Goal: Information Seeking & Learning: Learn about a topic

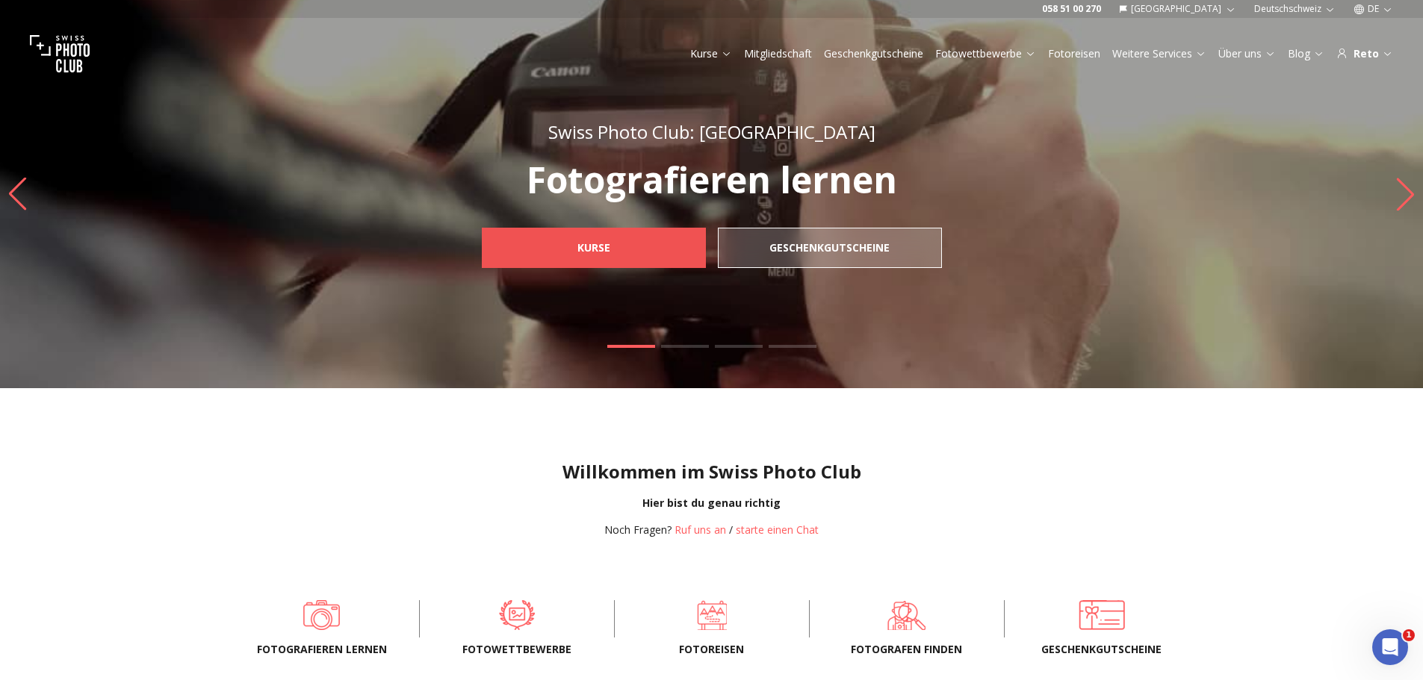
click at [574, 252] on span "Kurse" at bounding box center [593, 248] width 57 height 27
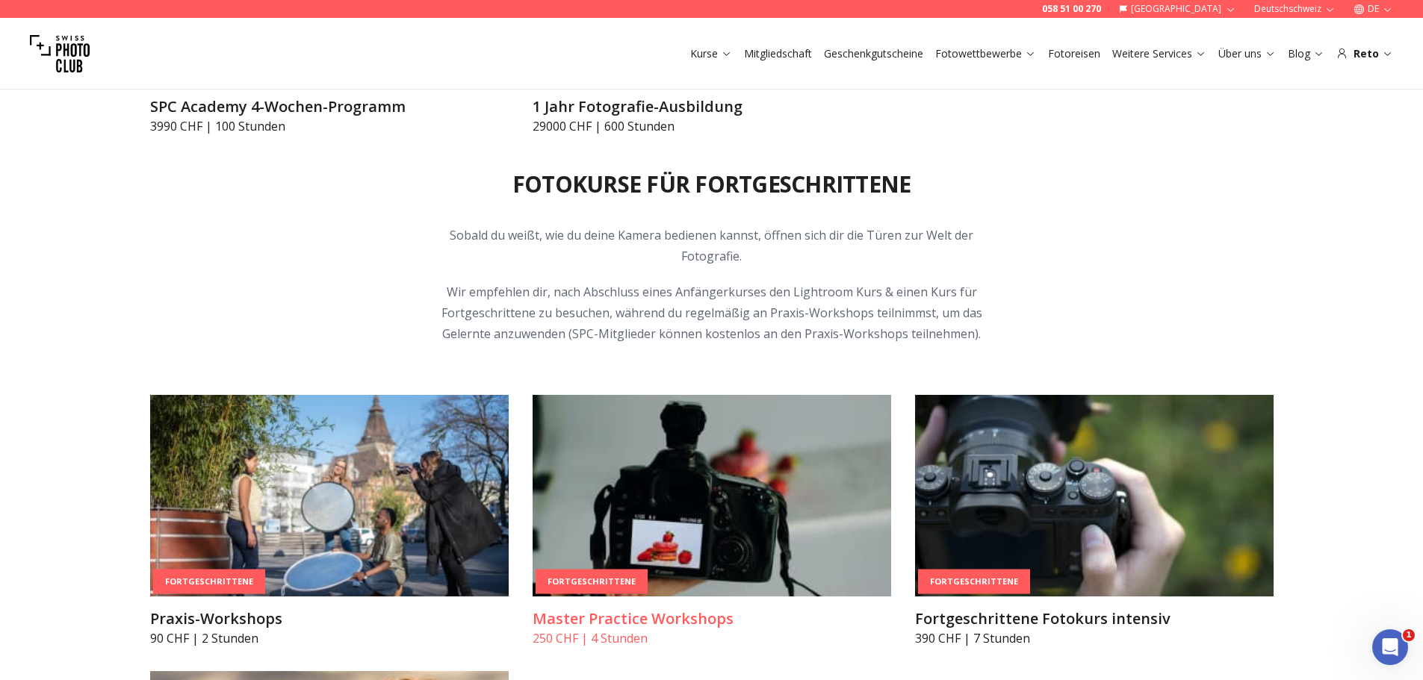
scroll to position [2389, 0]
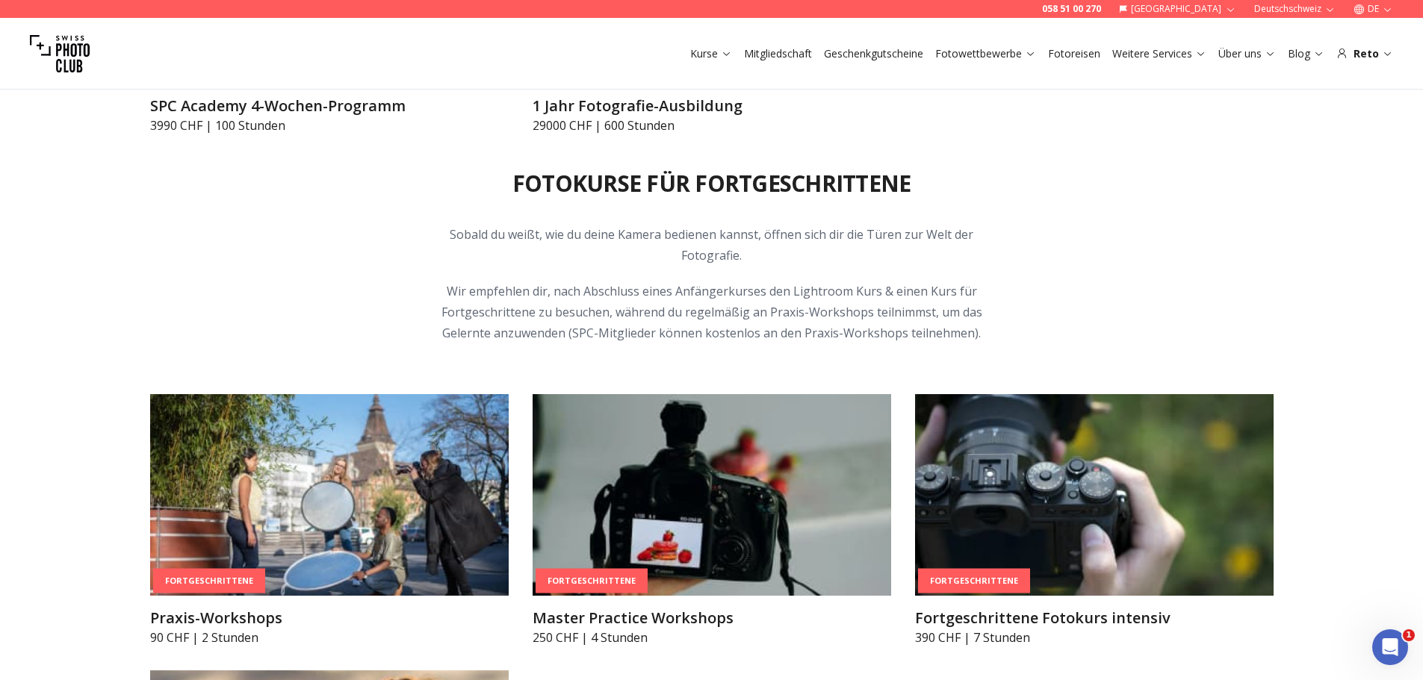
drag, startPoint x: 626, startPoint y: 389, endPoint x: 352, endPoint y: 244, distance: 310.1
click at [353, 245] on div "Fotokurse für Fortgeschrittene Sobald du weißt, wie du deine Kamera bedienen ka…" at bounding box center [711, 528] width 1147 height 789
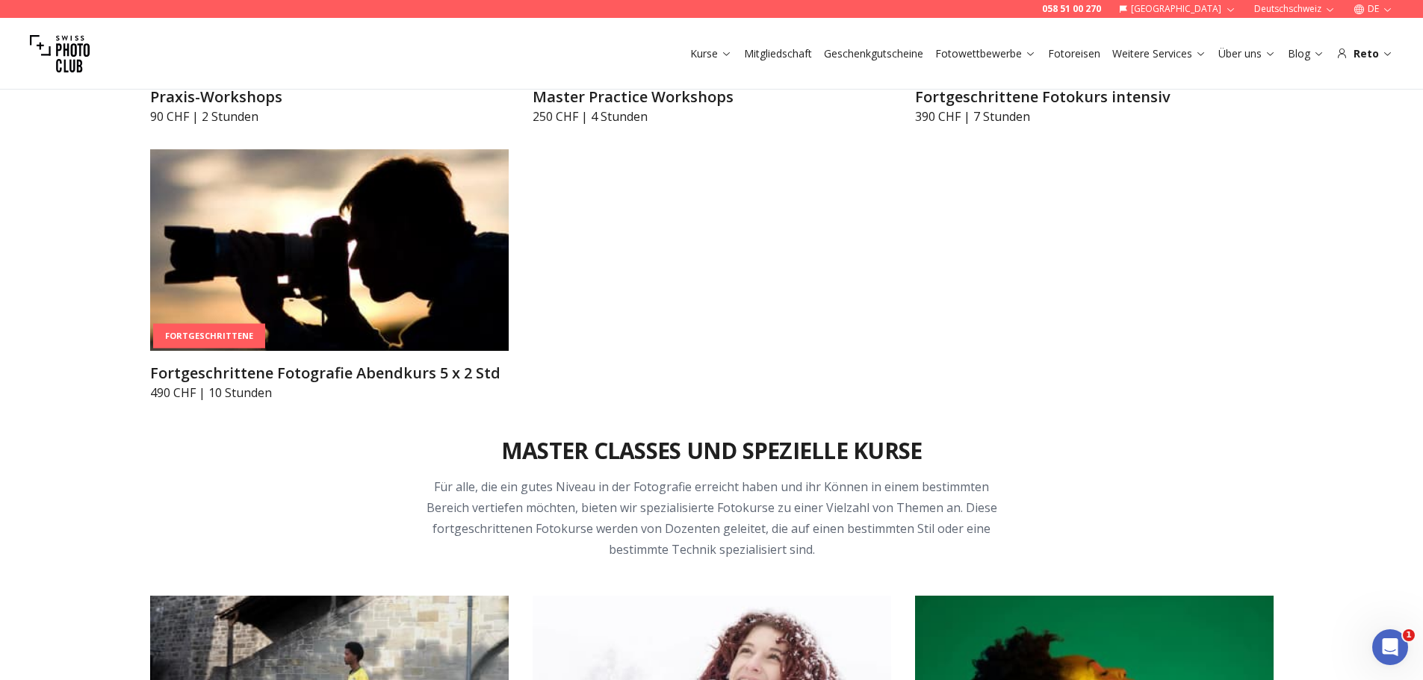
scroll to position [2911, 0]
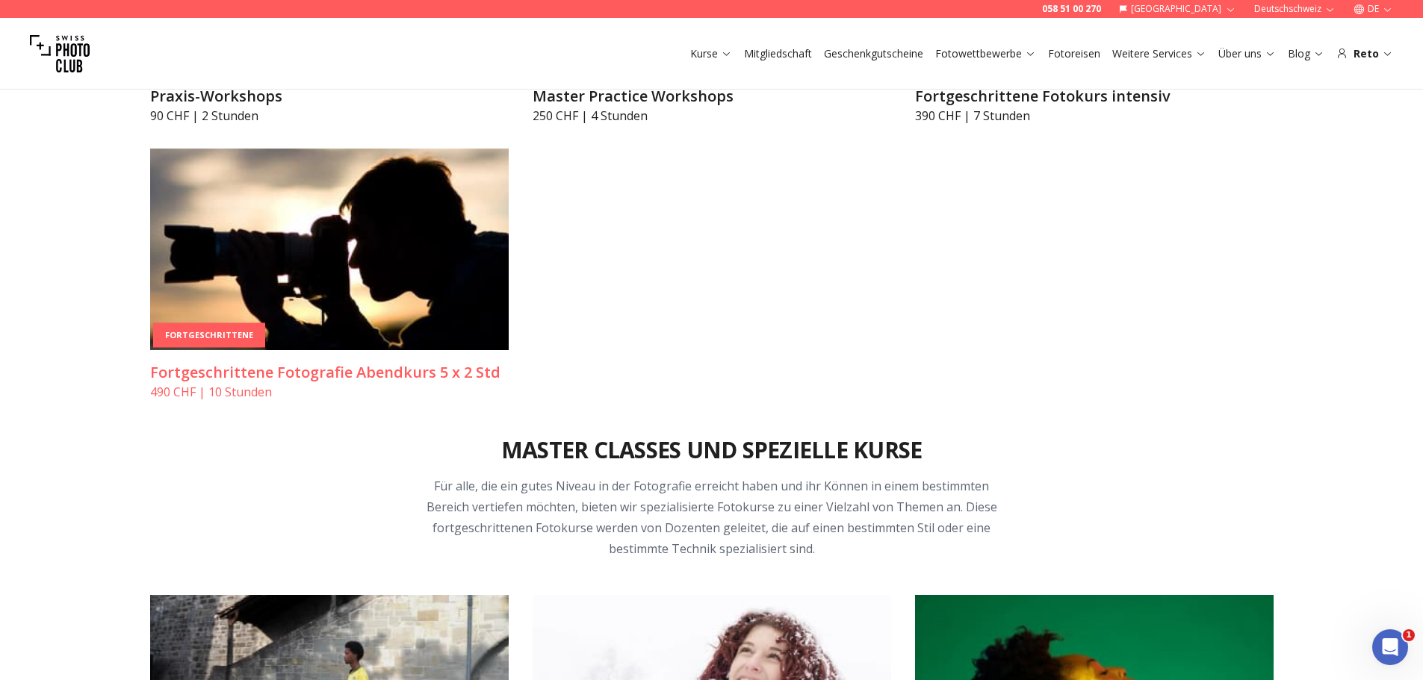
drag, startPoint x: 400, startPoint y: 426, endPoint x: 307, endPoint y: 264, distance: 186.7
click at [307, 264] on img at bounding box center [329, 250] width 359 height 202
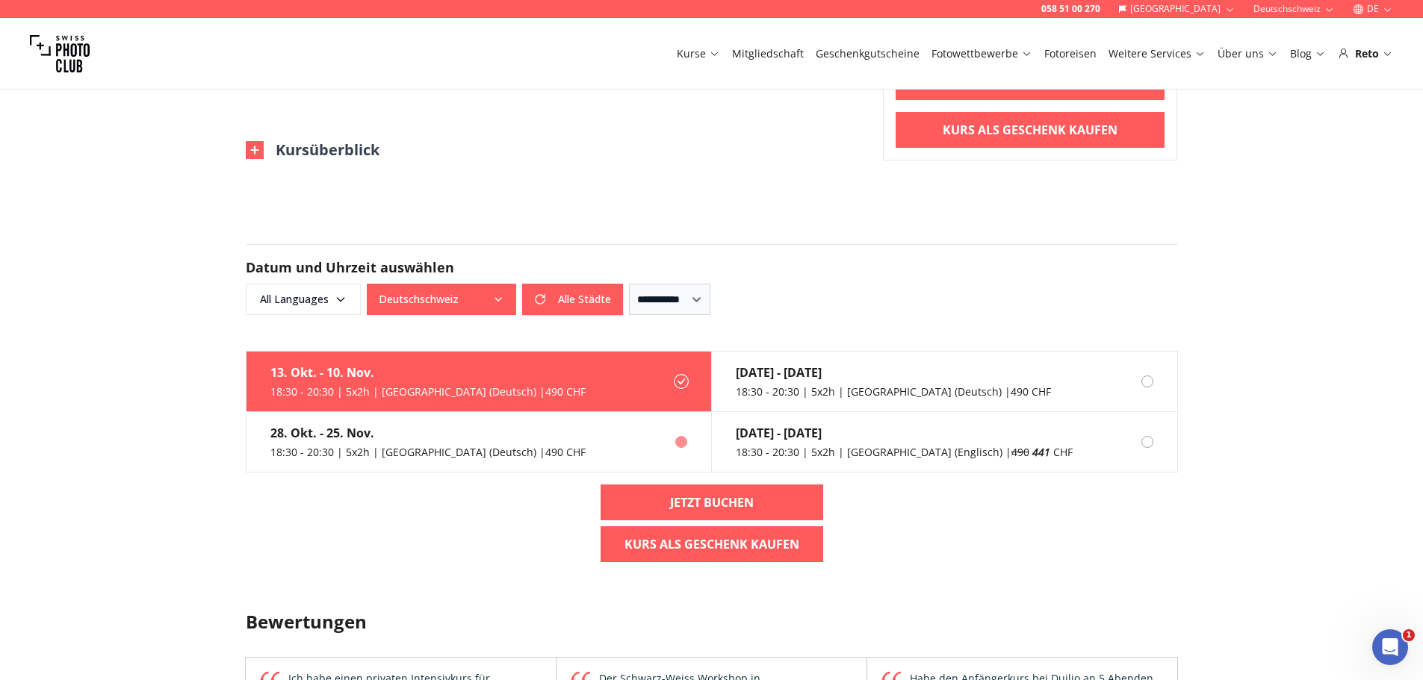
scroll to position [1268, 0]
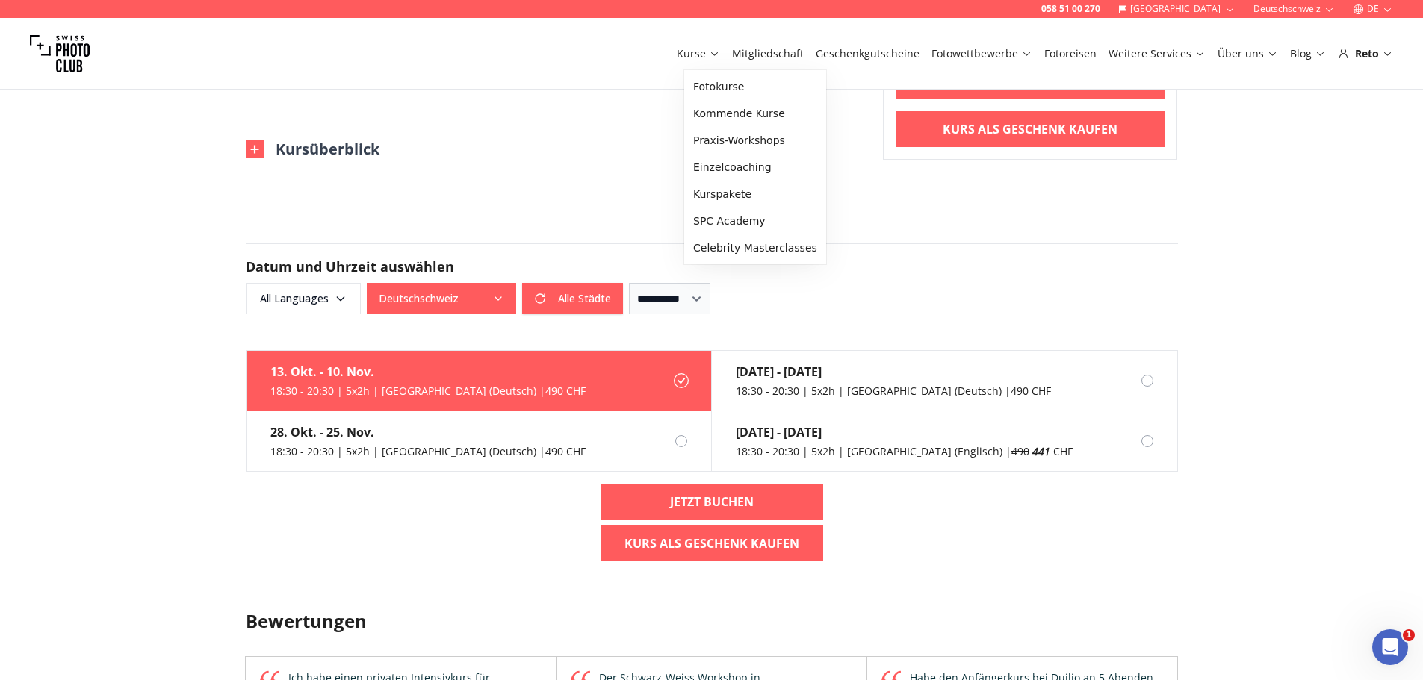
click at [704, 48] on link "Kurse" at bounding box center [698, 53] width 43 height 15
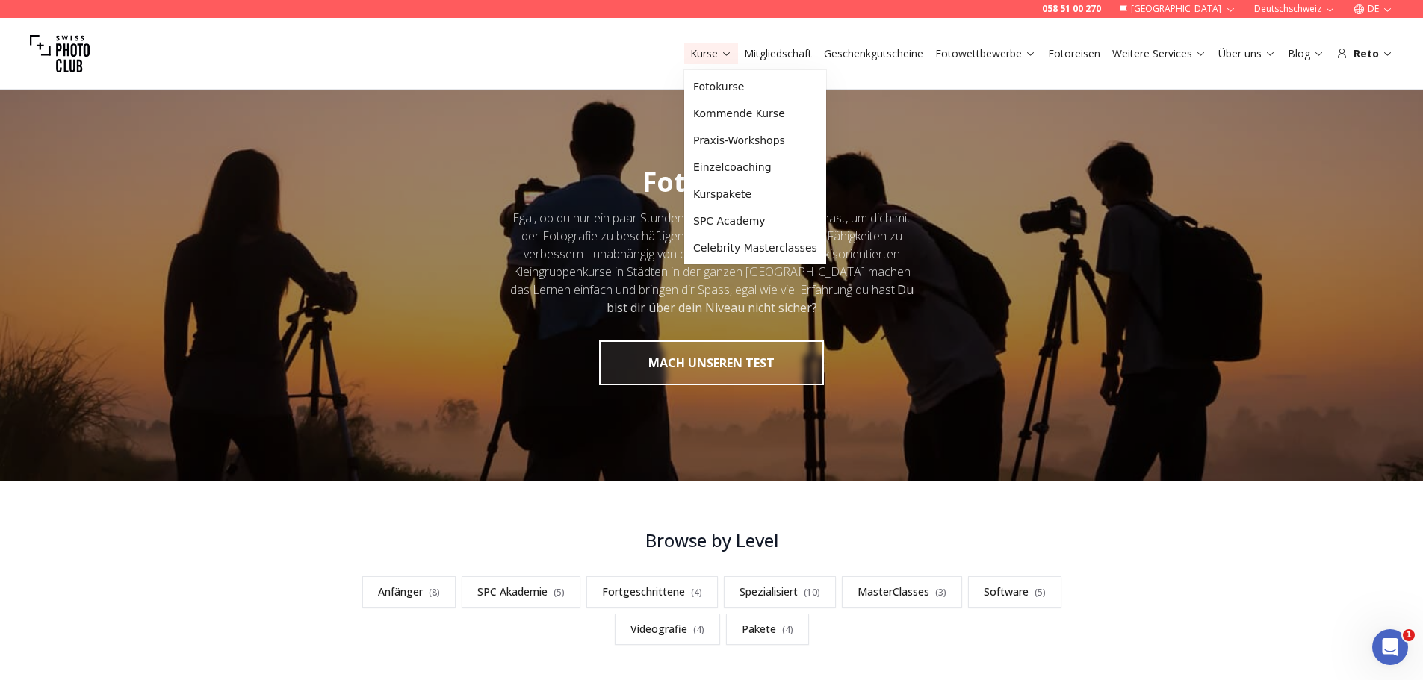
click at [704, 48] on link "Kurse" at bounding box center [711, 53] width 42 height 15
click at [747, 145] on link "Praxis-Workshops" at bounding box center [755, 140] width 136 height 27
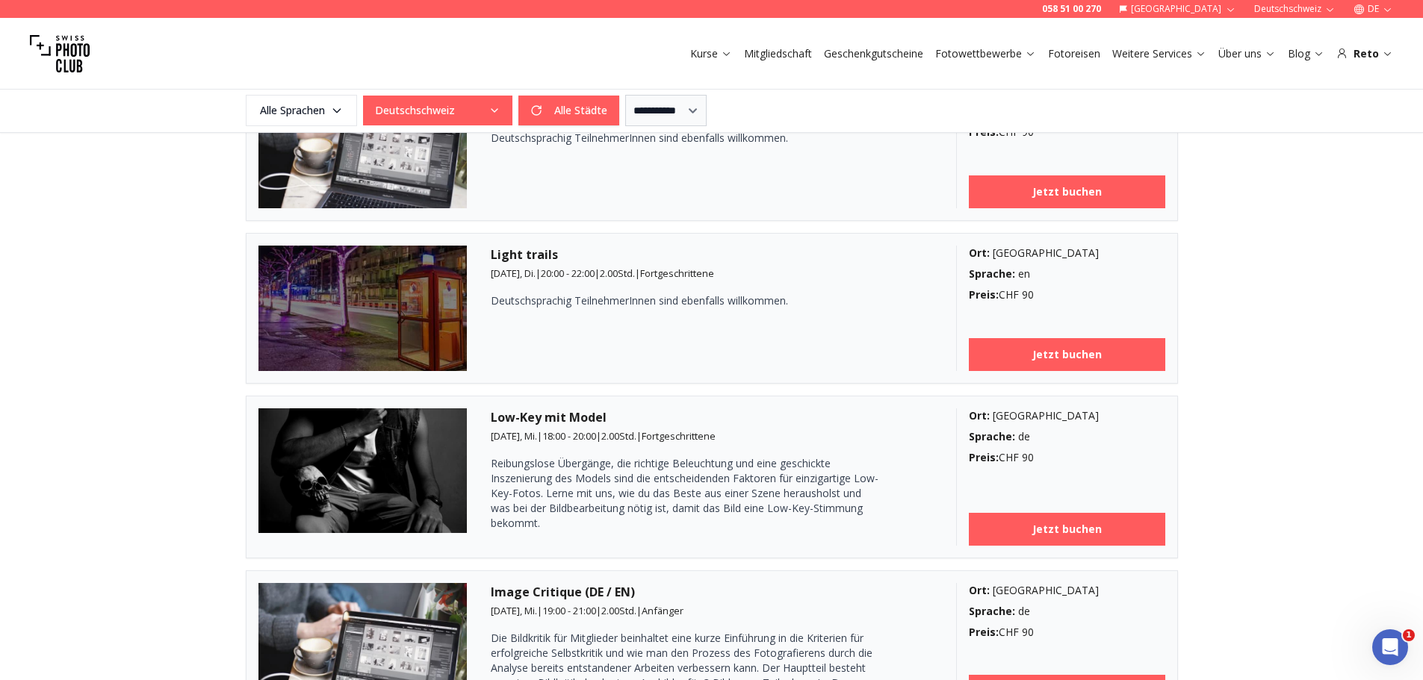
scroll to position [1941, 0]
drag, startPoint x: 715, startPoint y: 503, endPoint x: 688, endPoint y: 514, distance: 28.9
click at [688, 514] on p "Reibungslose Übergänge, die richtige Beleuchtung und eine geschickte Inszenieru…" at bounding box center [685, 493] width 388 height 75
drag, startPoint x: 685, startPoint y: 515, endPoint x: 515, endPoint y: 412, distance: 199.1
click at [515, 412] on h3 "Low-Key mit Model" at bounding box center [711, 417] width 441 height 18
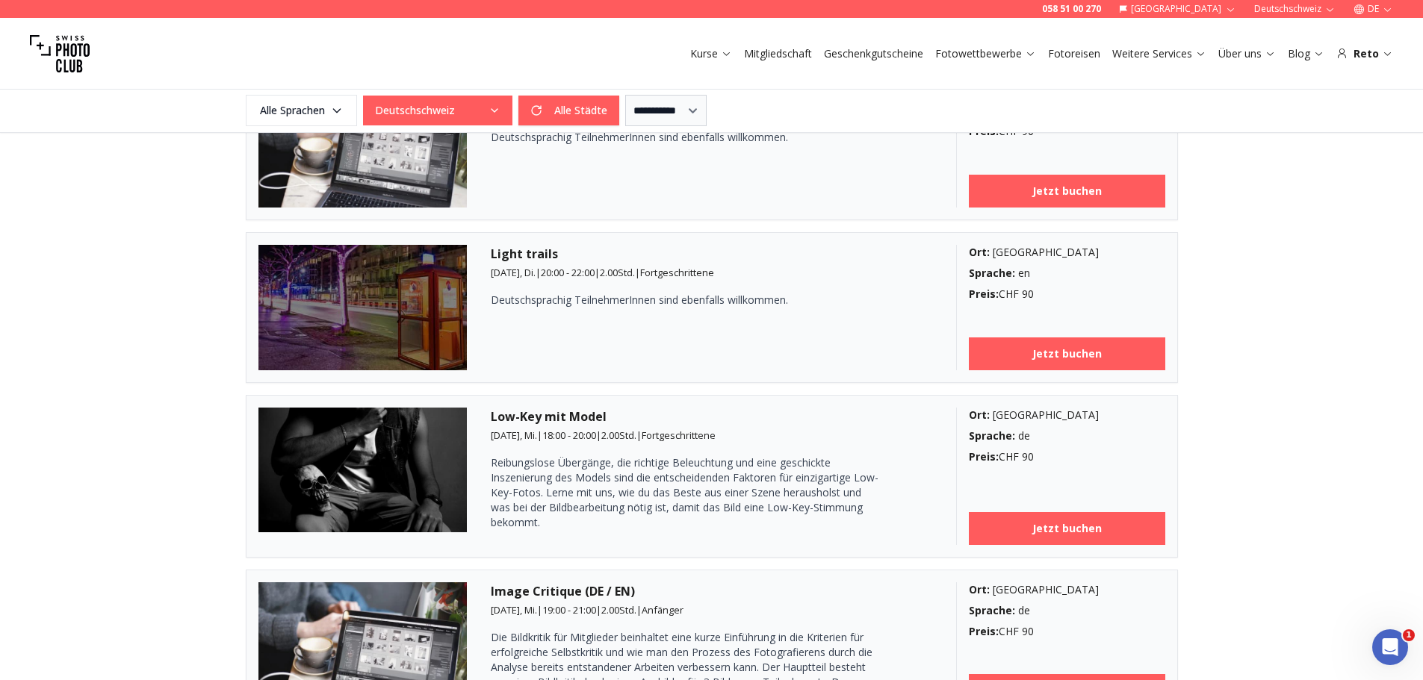
drag, startPoint x: 587, startPoint y: 456, endPoint x: 536, endPoint y: 453, distance: 50.9
click at [536, 453] on div "Low-Key mit Model 15. Okt., Mi. | 18:00 - 20:00 | 2.00 Std. | Fortgeschrittene …" at bounding box center [711, 476] width 441 height 137
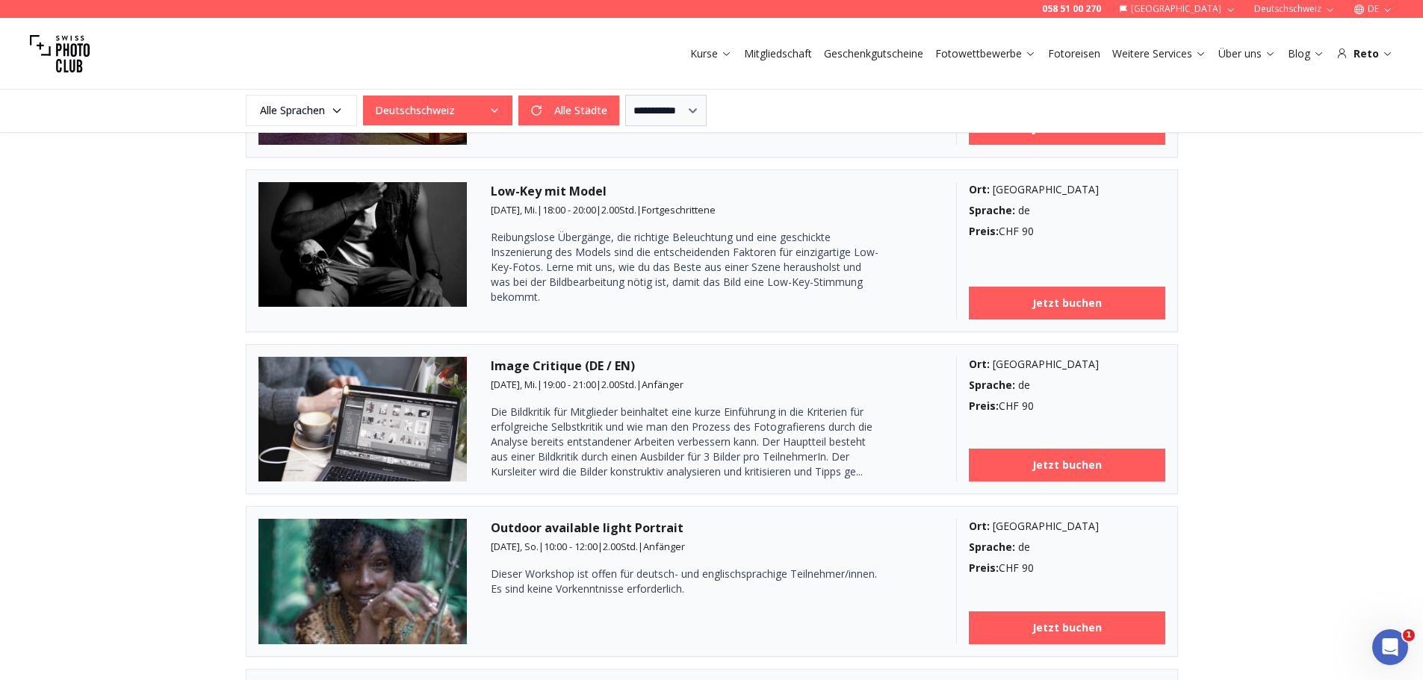
scroll to position [2165, 0]
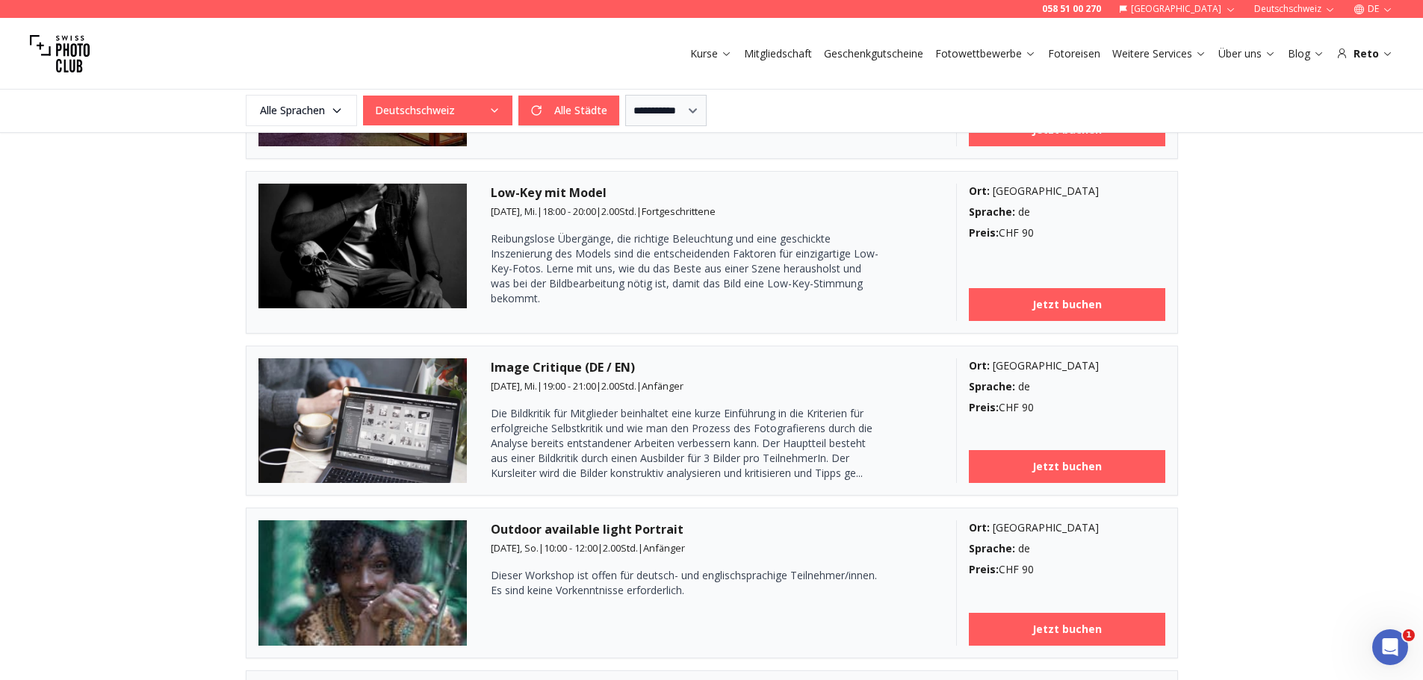
drag, startPoint x: 563, startPoint y: 500, endPoint x: 507, endPoint y: 279, distance: 228.1
click at [507, 279] on p "Reibungslose Übergänge, die richtige Beleuchtung und eine geschickte Inszenieru…" at bounding box center [685, 269] width 388 height 75
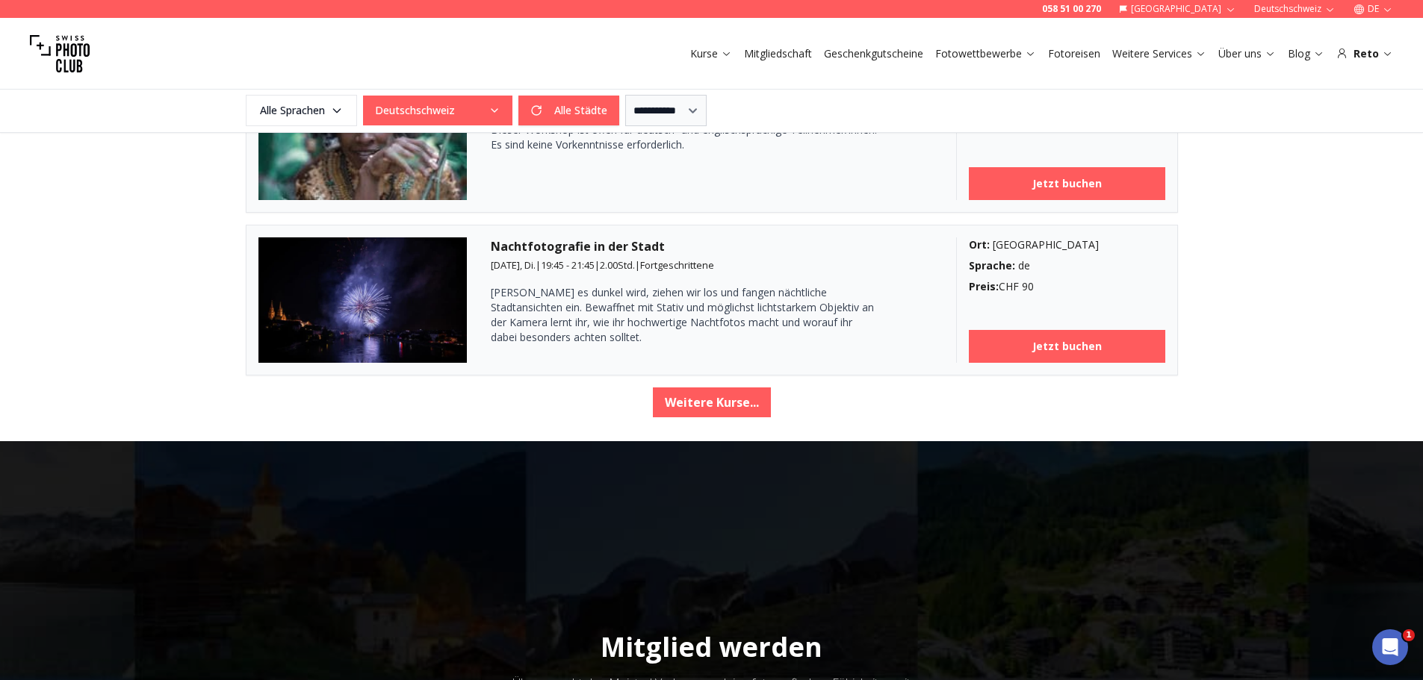
scroll to position [2611, 0]
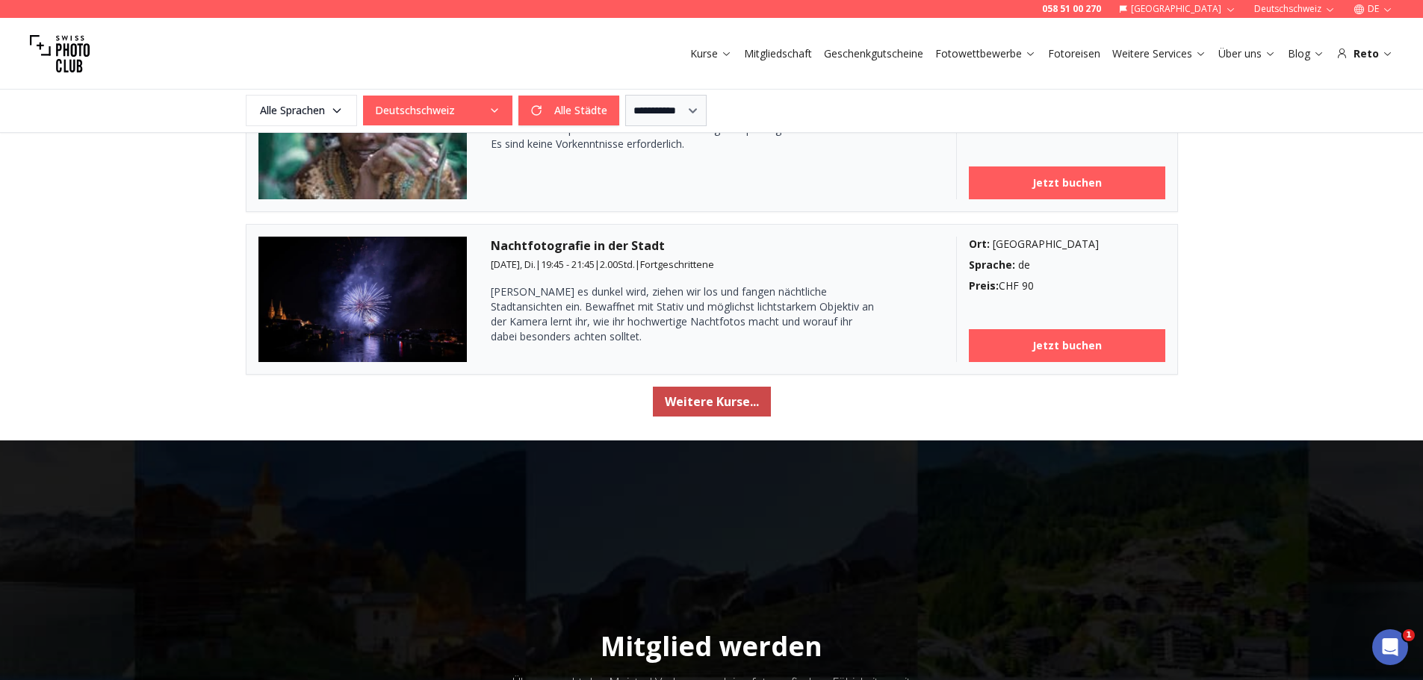
click at [680, 409] on button "Weitere Kurse..." at bounding box center [712, 402] width 118 height 30
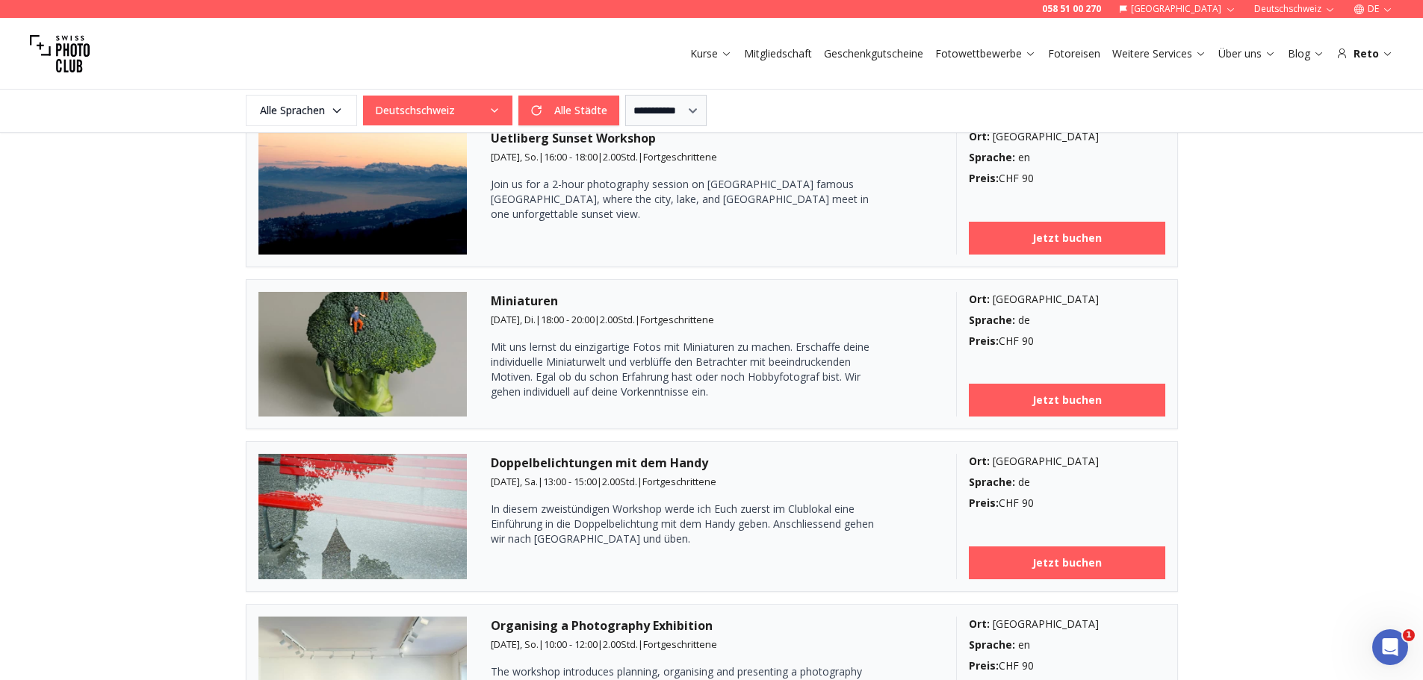
scroll to position [3207, 0]
drag, startPoint x: 496, startPoint y: 441, endPoint x: 466, endPoint y: 373, distance: 73.6
click at [466, 373] on img at bounding box center [362, 353] width 209 height 125
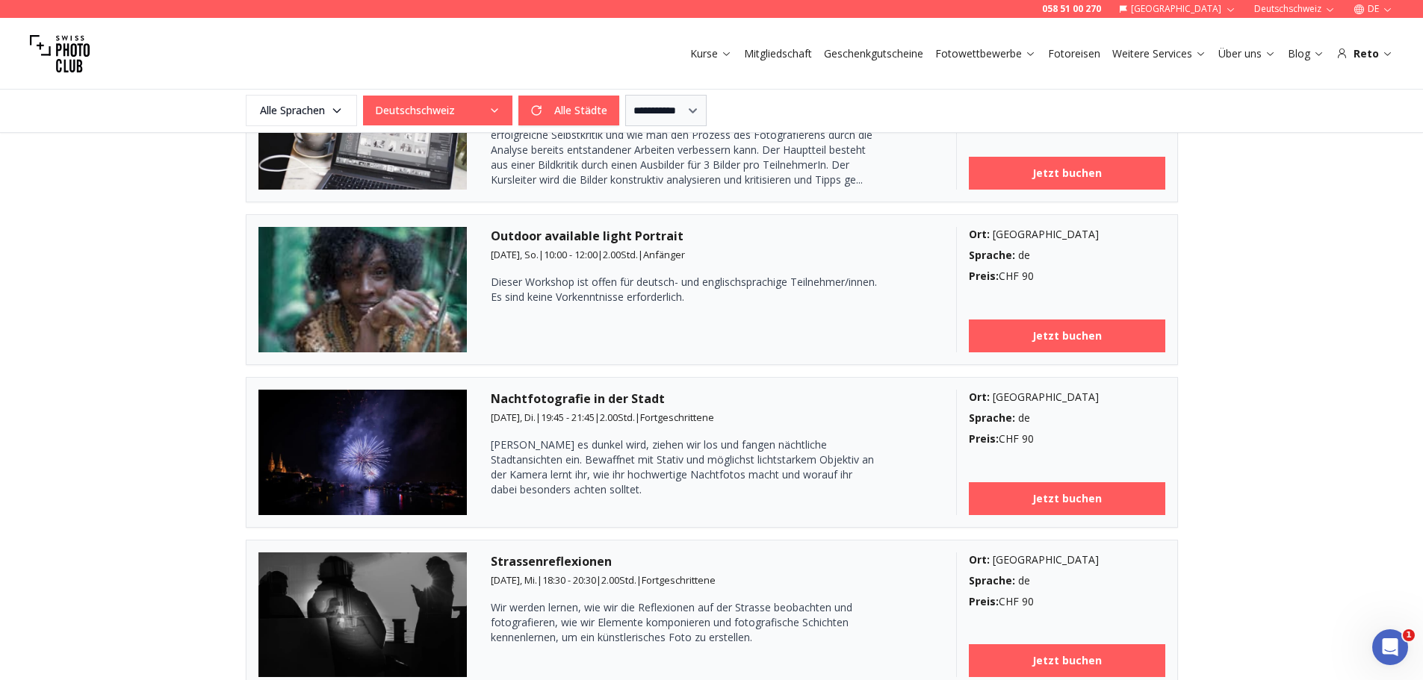
scroll to position [2460, 0]
